Goal: Task Accomplishment & Management: Use online tool/utility

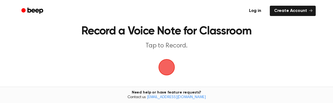
scroll to position [27, 0]
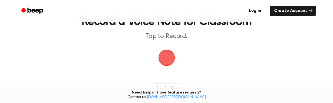
click at [165, 54] on span "button" at bounding box center [167, 58] width 22 height 22
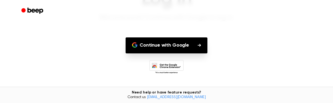
scroll to position [54, 0]
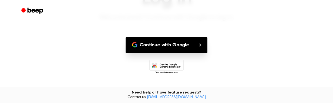
click at [168, 46] on button "Continue with Google" at bounding box center [167, 45] width 82 height 16
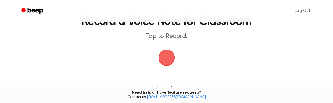
scroll to position [54, 0]
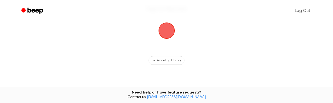
click at [168, 34] on span "button" at bounding box center [166, 30] width 23 height 23
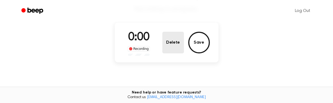
scroll to position [52, 0]
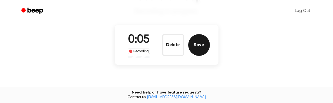
click at [199, 50] on button "Save" at bounding box center [199, 45] width 22 height 22
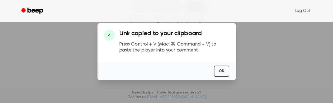
scroll to position [117, 0]
click at [223, 69] on button "OK" at bounding box center [221, 70] width 15 height 11
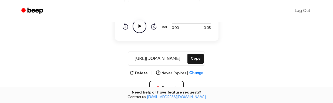
scroll to position [63, 0]
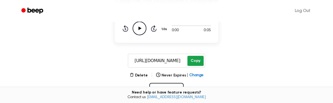
click at [198, 60] on button "Copy" at bounding box center [195, 61] width 16 height 10
